Goal: Transaction & Acquisition: Purchase product/service

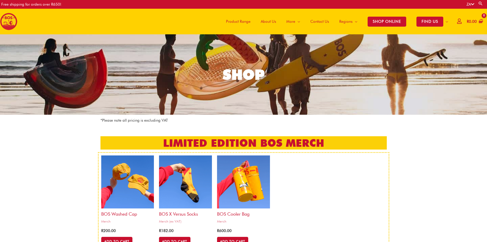
scroll to position [102, 0]
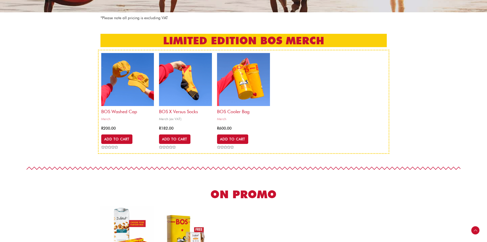
click at [182, 71] on img at bounding box center [185, 79] width 53 height 53
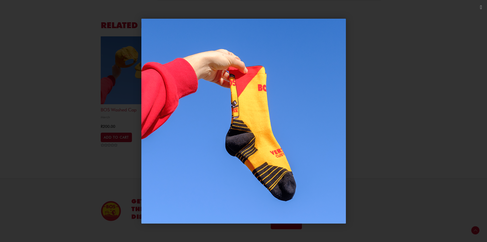
scroll to position [251, 0]
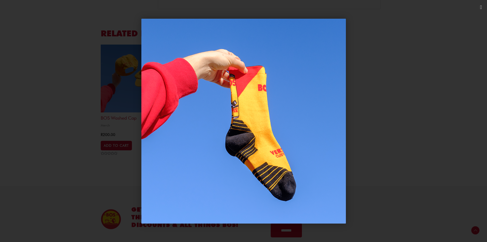
click at [485, 110] on div "1 / 1" at bounding box center [243, 121] width 487 height 242
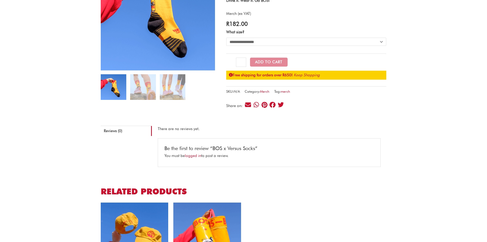
scroll to position [21, 0]
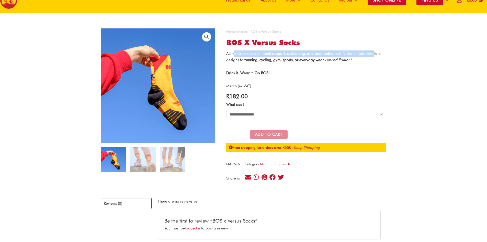
drag, startPoint x: 234, startPoint y: 52, endPoint x: 327, endPoint y: 52, distance: 93.0
click at [370, 52] on span "Active Crew socks with arch support, cushioning, and breathable tech . Vibrant,…" at bounding box center [303, 56] width 154 height 11
click at [292, 52] on strong "arch support, cushioning, and breathable tech" at bounding box center [303, 53] width 78 height 5
click at [312, 114] on select "**********" at bounding box center [306, 114] width 160 height 8
click at [407, 88] on div "**********" at bounding box center [243, 214] width 487 height 403
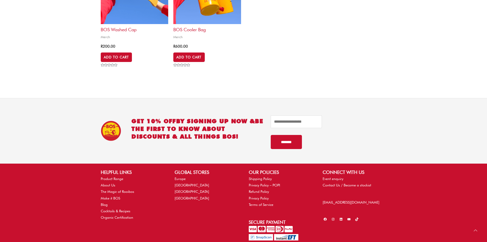
scroll to position [365, 0]
